Goal: Register for event/course

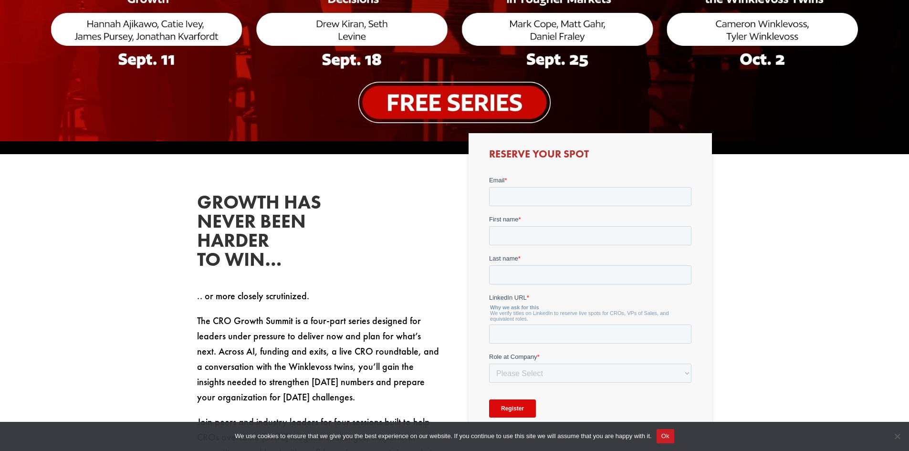
scroll to position [429, 0]
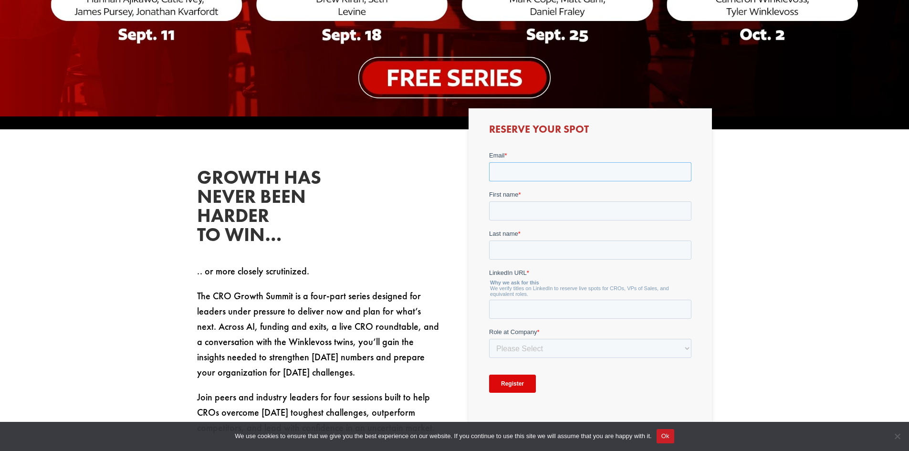
click at [534, 175] on input "Email *" at bounding box center [590, 171] width 202 height 19
click at [533, 174] on input "Email *" at bounding box center [590, 171] width 202 height 19
type input "[PERSON_NAME][EMAIL_ADDRESS][DOMAIN_NAME]"
type input "[PERSON_NAME]"
type input "Albo"
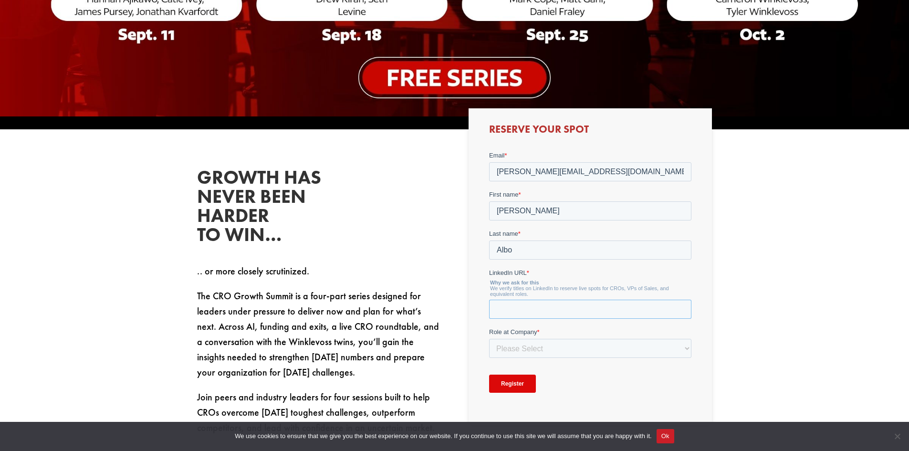
click at [520, 308] on input "LinkedIn URL *" at bounding box center [590, 309] width 202 height 19
paste input "[URL][DOMAIN_NAME]"
type input "[URL][DOMAIN_NAME]"
click at [586, 353] on select "Please Select C-Level (CRO, CSO, etc) Senior Leadership (VP of Sales, VP of Ena…" at bounding box center [590, 348] width 202 height 19
select select "Senior Leadership (VP of Sales, VP of Enablement, etc)"
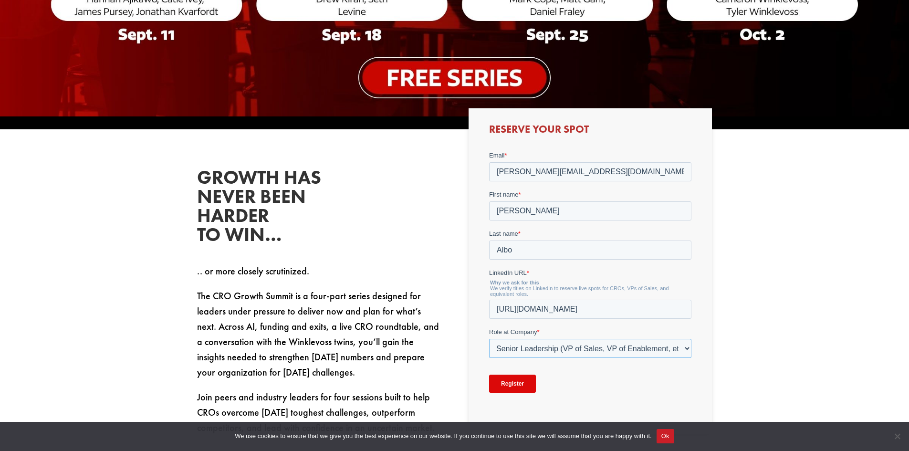
click at [489, 339] on select "Please Select C-Level (CRO, CSO, etc) Senior Leadership (VP of Sales, VP of Ena…" at bounding box center [590, 348] width 202 height 19
click at [540, 387] on select "Please Select Just Me 1-9 [PHONE_NUMBER] [PHONE_NUMBER]+" at bounding box center [590, 387] width 202 height 19
click at [540, 384] on select "Please Select Just Me 1-9 [PHONE_NUMBER] [PHONE_NUMBER]+" at bounding box center [590, 387] width 202 height 19
select select "100+"
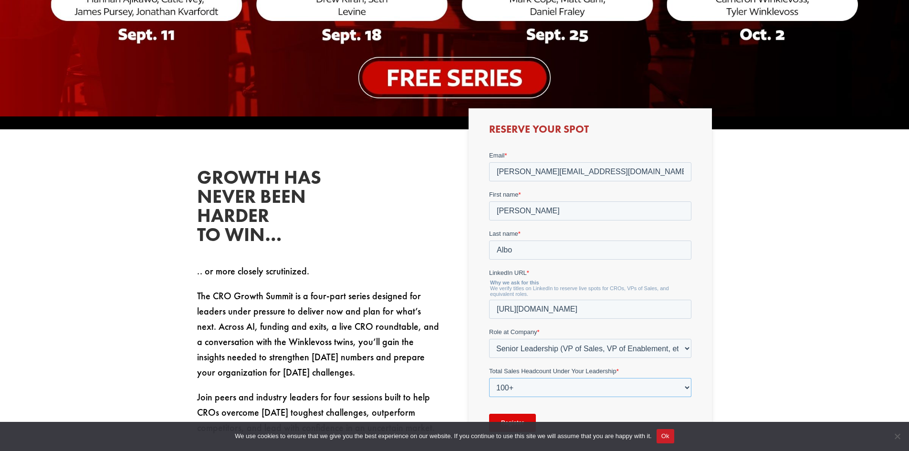
click at [489, 378] on select "Please Select Just Me 1-9 [PHONE_NUMBER] [PHONE_NUMBER]+" at bounding box center [590, 387] width 202 height 19
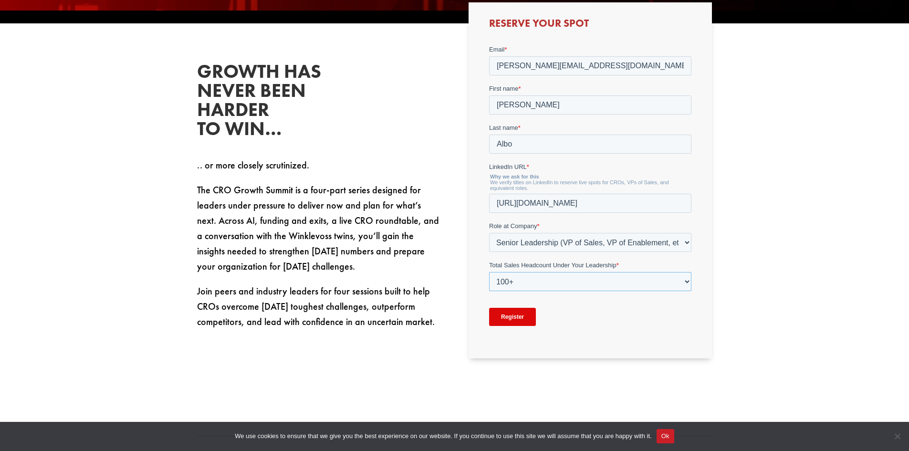
scroll to position [620, 0]
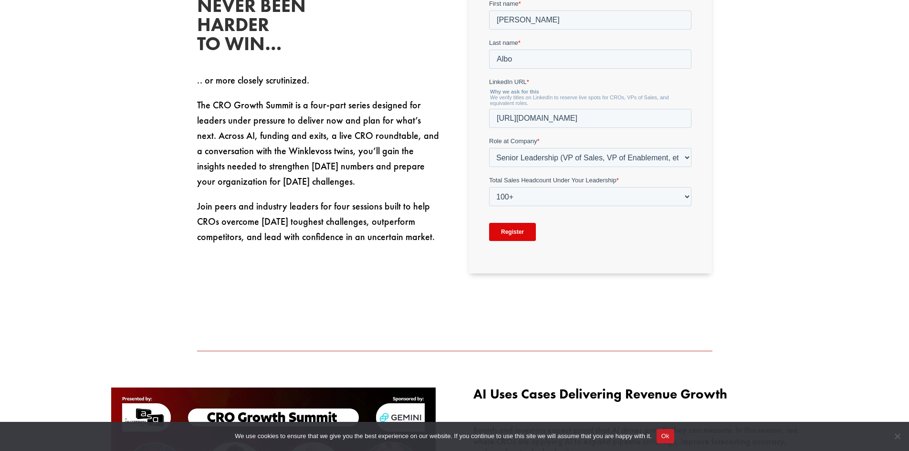
click at [519, 230] on input "Register" at bounding box center [512, 232] width 47 height 18
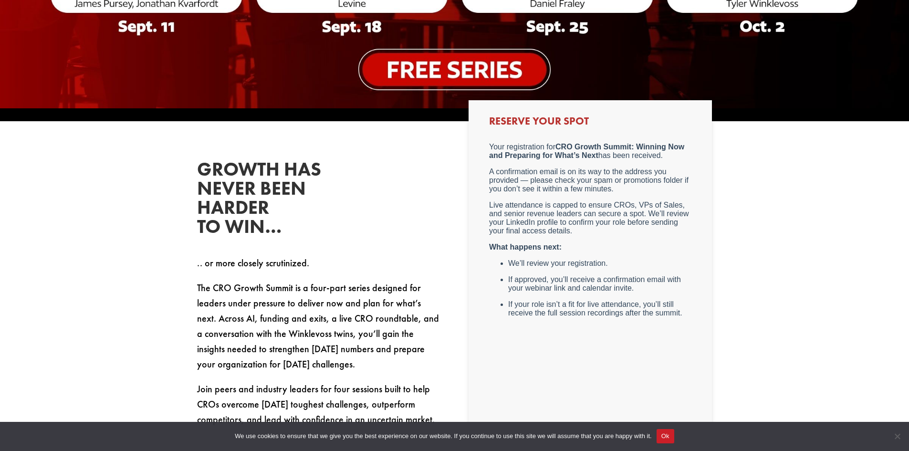
scroll to position [429, 0]
